Goal: Use online tool/utility: Utilize a website feature to perform a specific function

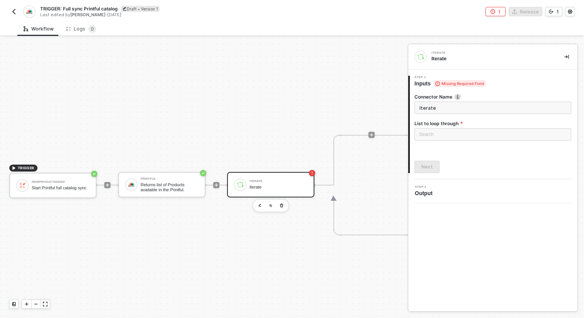
scroll to position [14, 0]
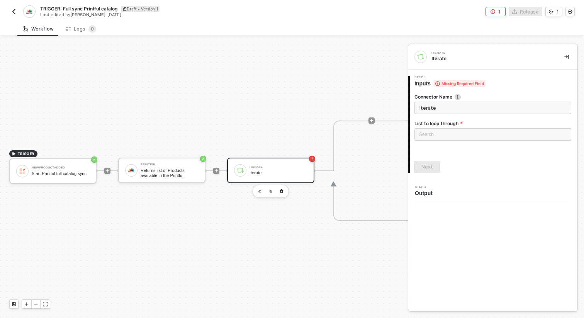
click at [263, 215] on div "TRIGGER NewProductAdded Start Printful full catalog sync Printful Returns list …" at bounding box center [323, 170] width 646 height 295
click at [14, 11] on img "button" at bounding box center [14, 12] width 6 height 6
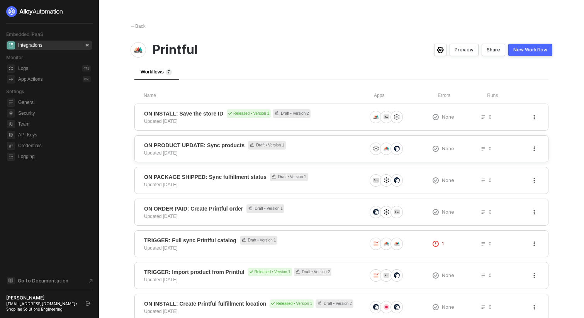
click at [210, 152] on div "ON PRODUCT UPDATE: Sync products Draft • Version 1 Updated [DATE]" at bounding box center [255, 148] width 223 height 15
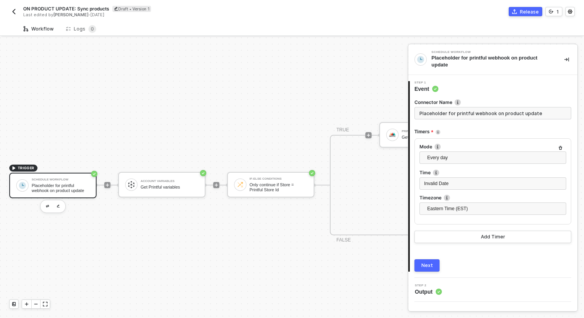
scroll to position [14, 0]
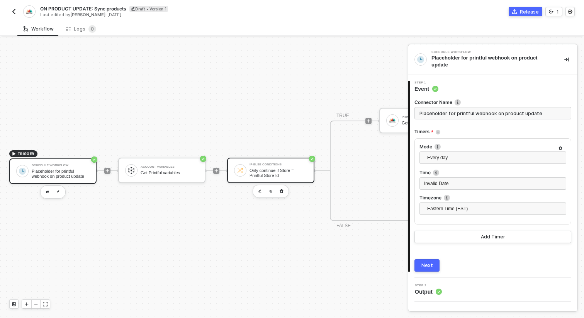
click at [253, 170] on div "Only continue if Store = Printful Store Id" at bounding box center [279, 173] width 58 height 10
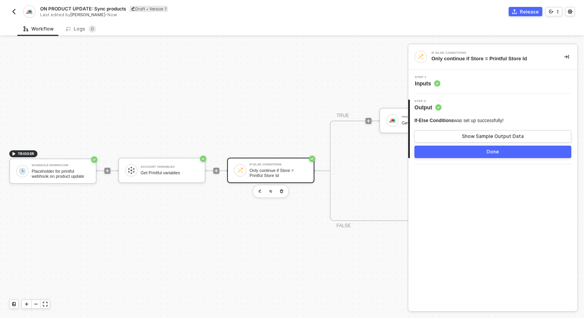
click at [456, 88] on div "Step 1 Inputs" at bounding box center [493, 82] width 169 height 24
click at [473, 83] on div "Step 1 Inputs" at bounding box center [494, 82] width 167 height 12
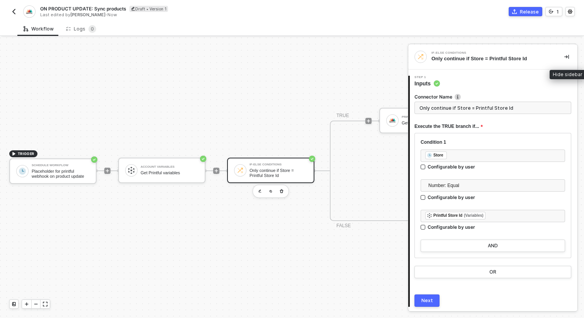
click at [568, 54] on button "button" at bounding box center [566, 56] width 9 height 9
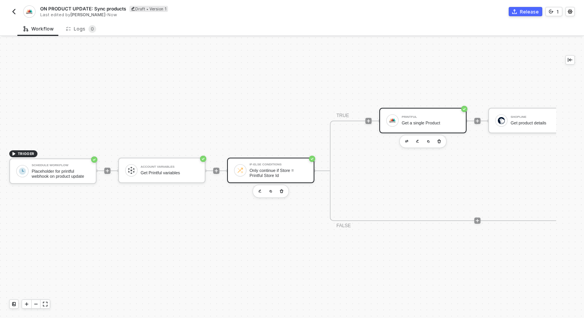
click at [431, 121] on div "Get a single Product" at bounding box center [431, 123] width 58 height 5
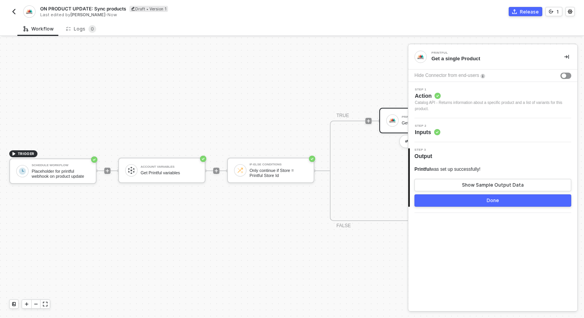
click at [459, 131] on div "Step 2 Inputs" at bounding box center [494, 130] width 167 height 12
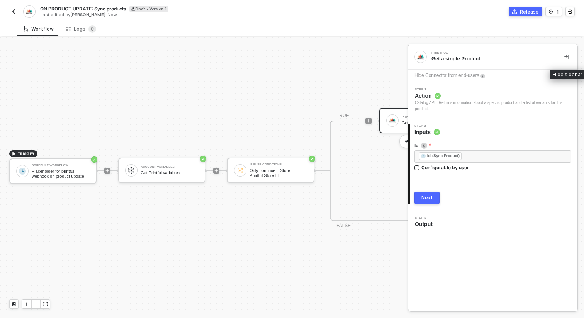
click at [566, 56] on icon "icon-collapse-right" at bounding box center [567, 57] width 5 height 5
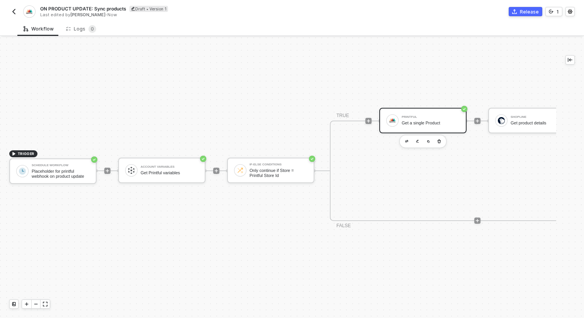
click at [195, 106] on div "TRIGGER Schedule Workflow Placeholder for printful webhook on product update Ac…" at bounding box center [319, 170] width 639 height 295
click at [14, 11] on img "button" at bounding box center [14, 12] width 6 height 6
